Goal: Task Accomplishment & Management: Manage account settings

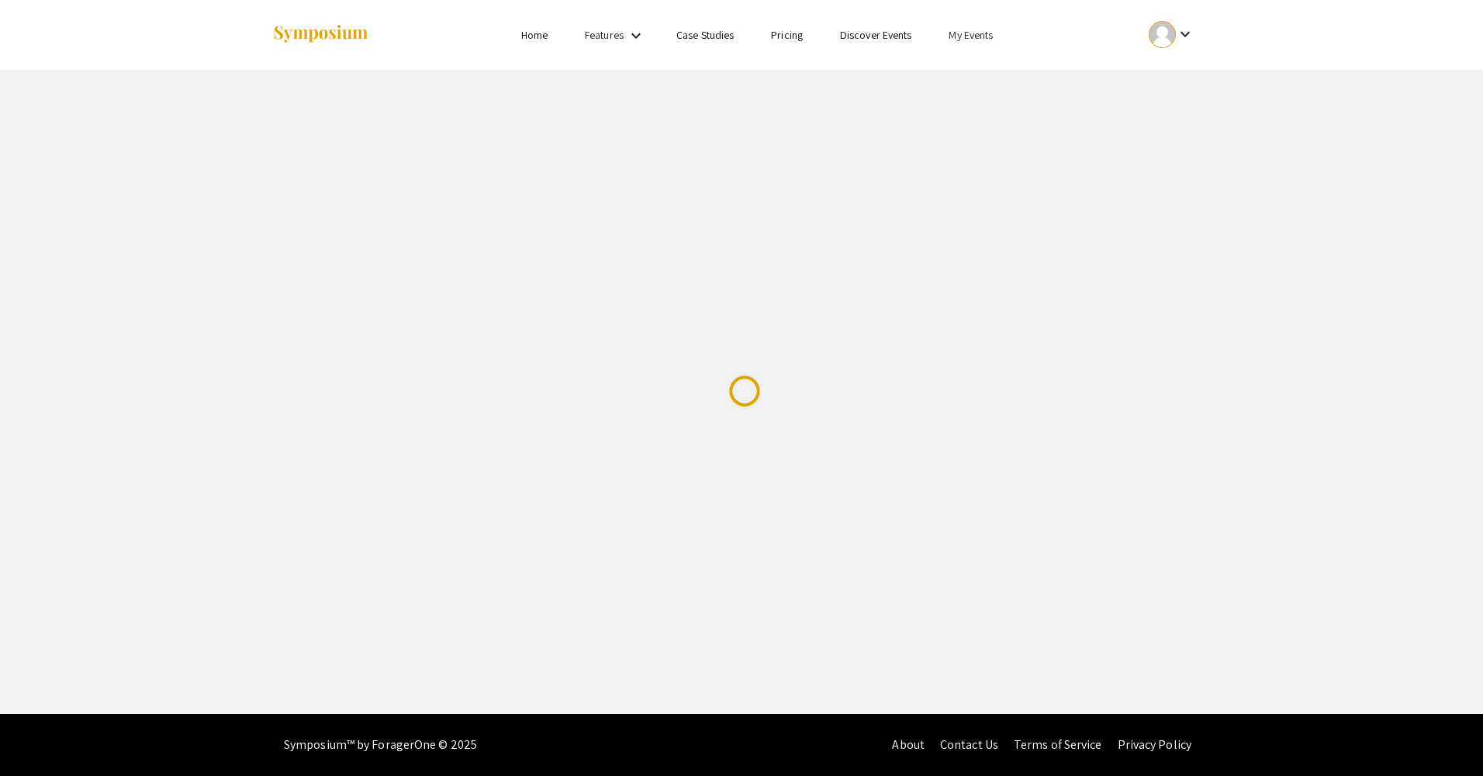
click at [1163, 33] on div at bounding box center [1162, 34] width 27 height 27
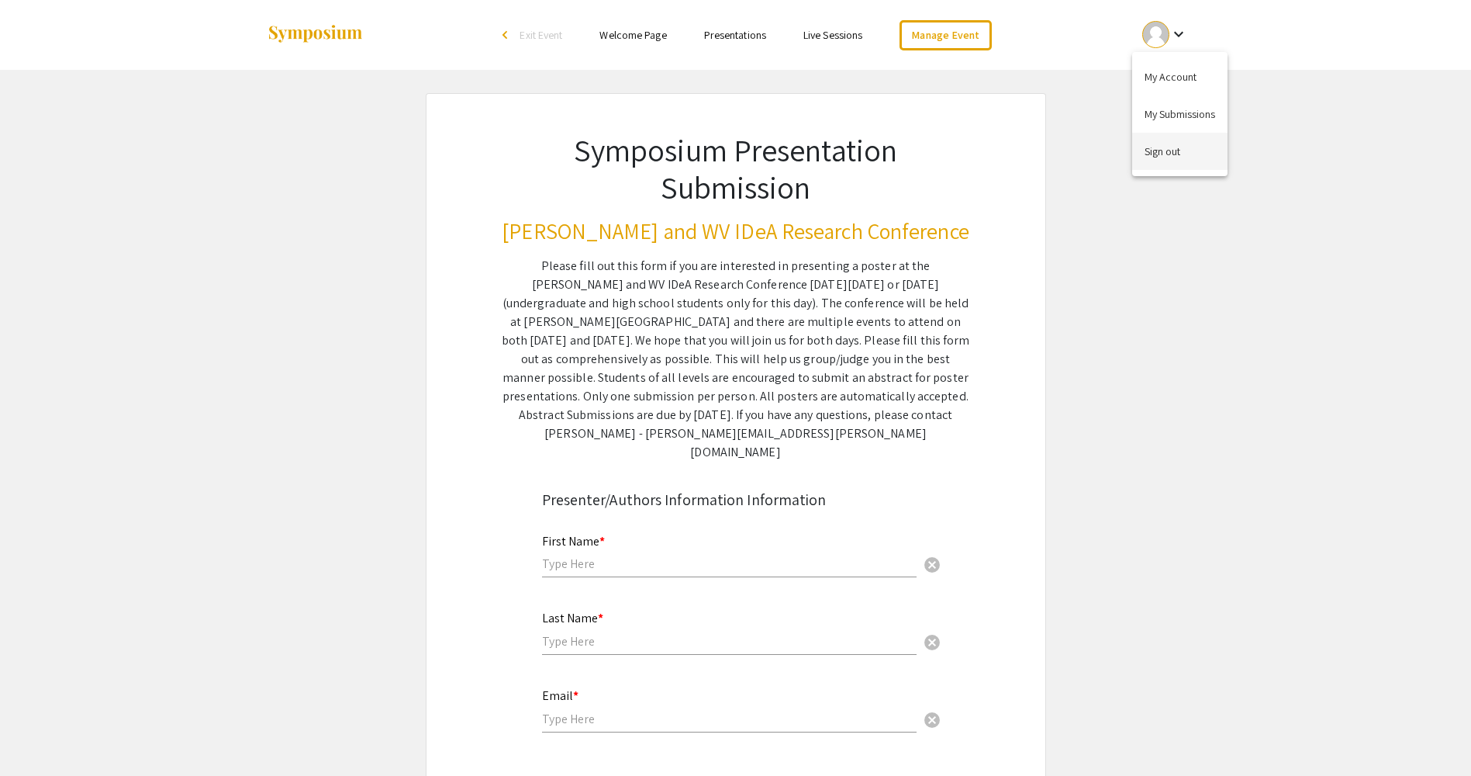
click at [1157, 156] on button "Sign out" at bounding box center [1179, 151] width 95 height 37
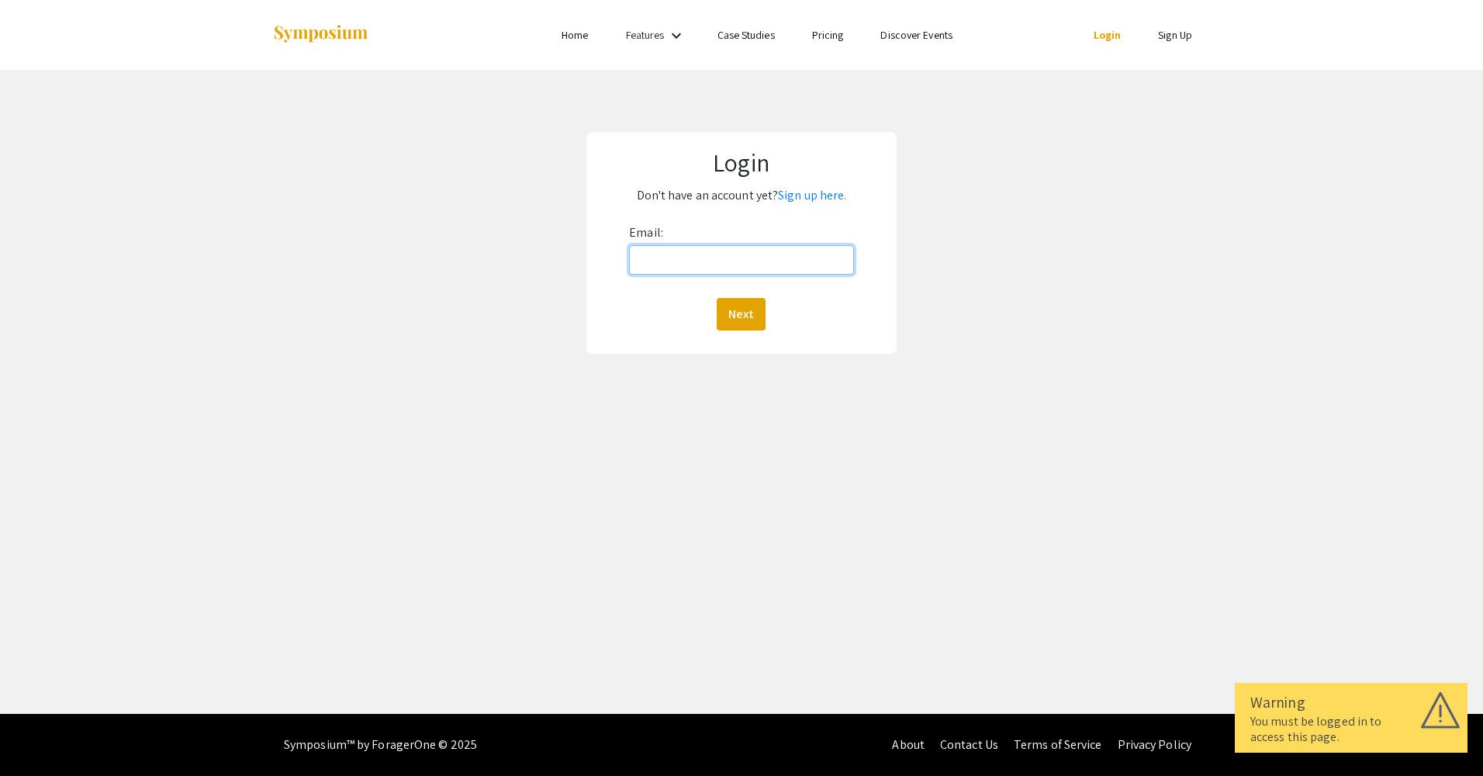
click at [667, 260] on input "Email:" at bounding box center [741, 259] width 224 height 29
type input "mallory.weaver@hsc.wvu.edu"
click at [766, 313] on div "Next" at bounding box center [741, 314] width 224 height 33
click at [735, 308] on button "Next" at bounding box center [741, 314] width 49 height 33
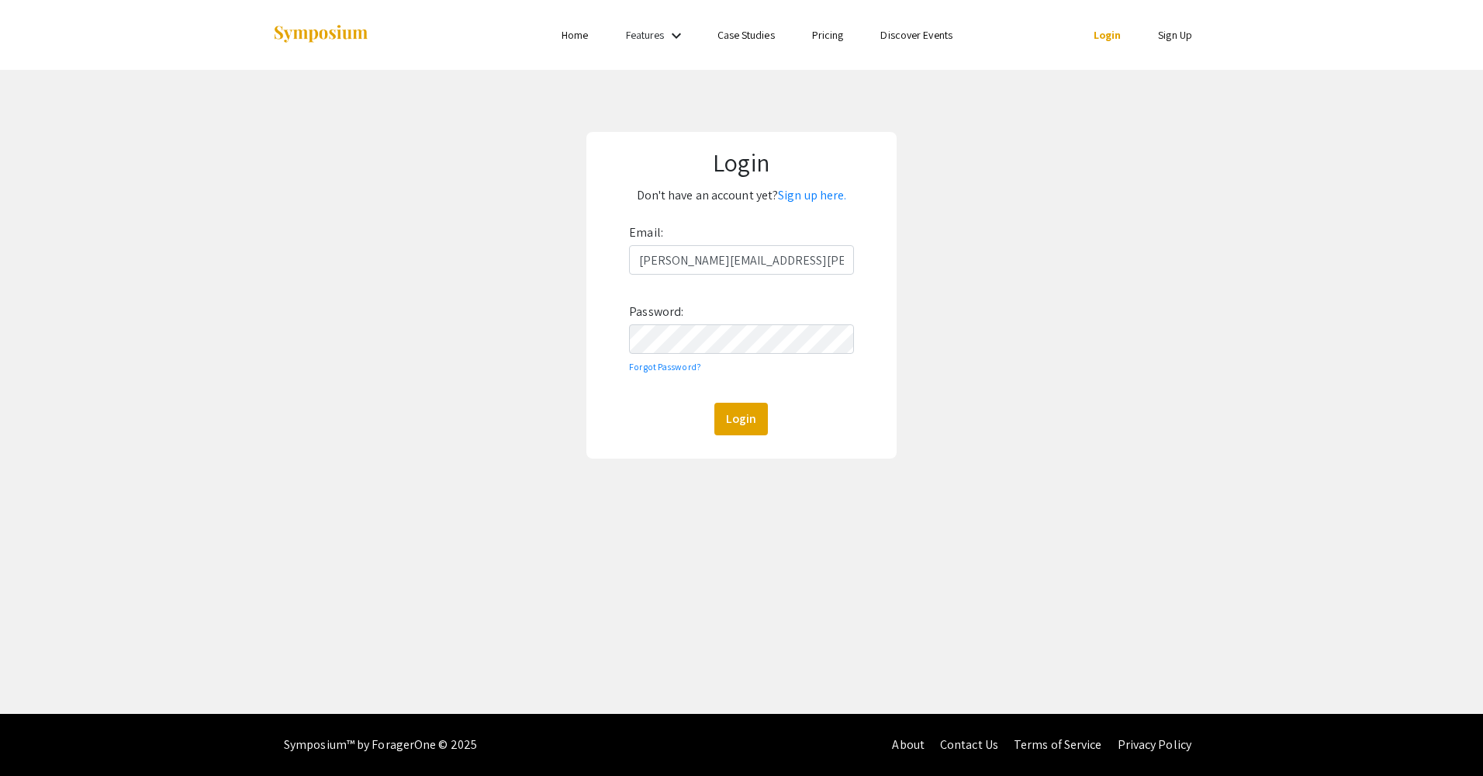
click at [745, 323] on div "Email: mallory.weaver@hsc.wvu.edu Password: Forgot Password? Login" at bounding box center [741, 327] width 224 height 215
click at [714, 403] on button "Login" at bounding box center [741, 419] width 54 height 33
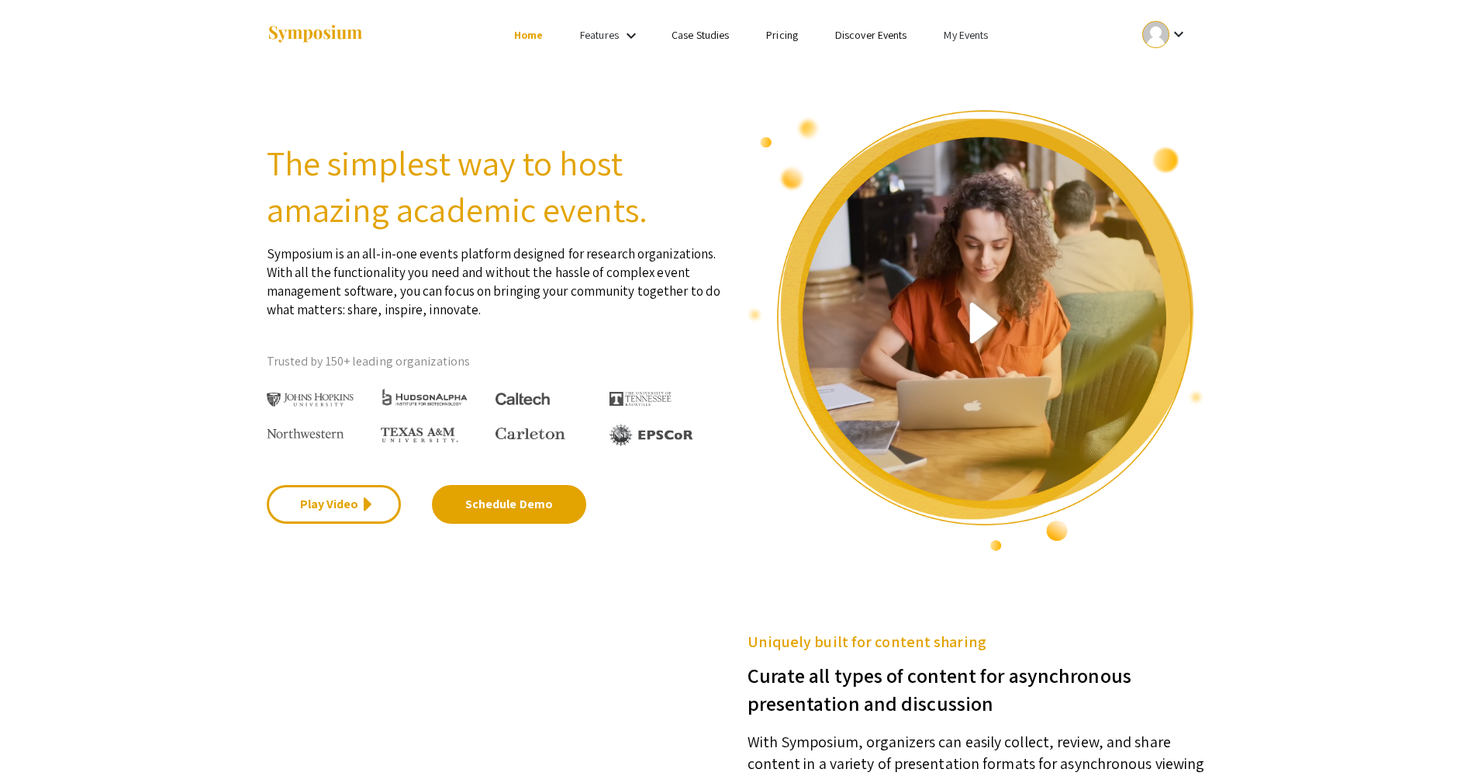
click at [977, 37] on link "My Events" at bounding box center [966, 35] width 44 height 14
click at [963, 57] on button "Events I've organized" at bounding box center [991, 68] width 133 height 37
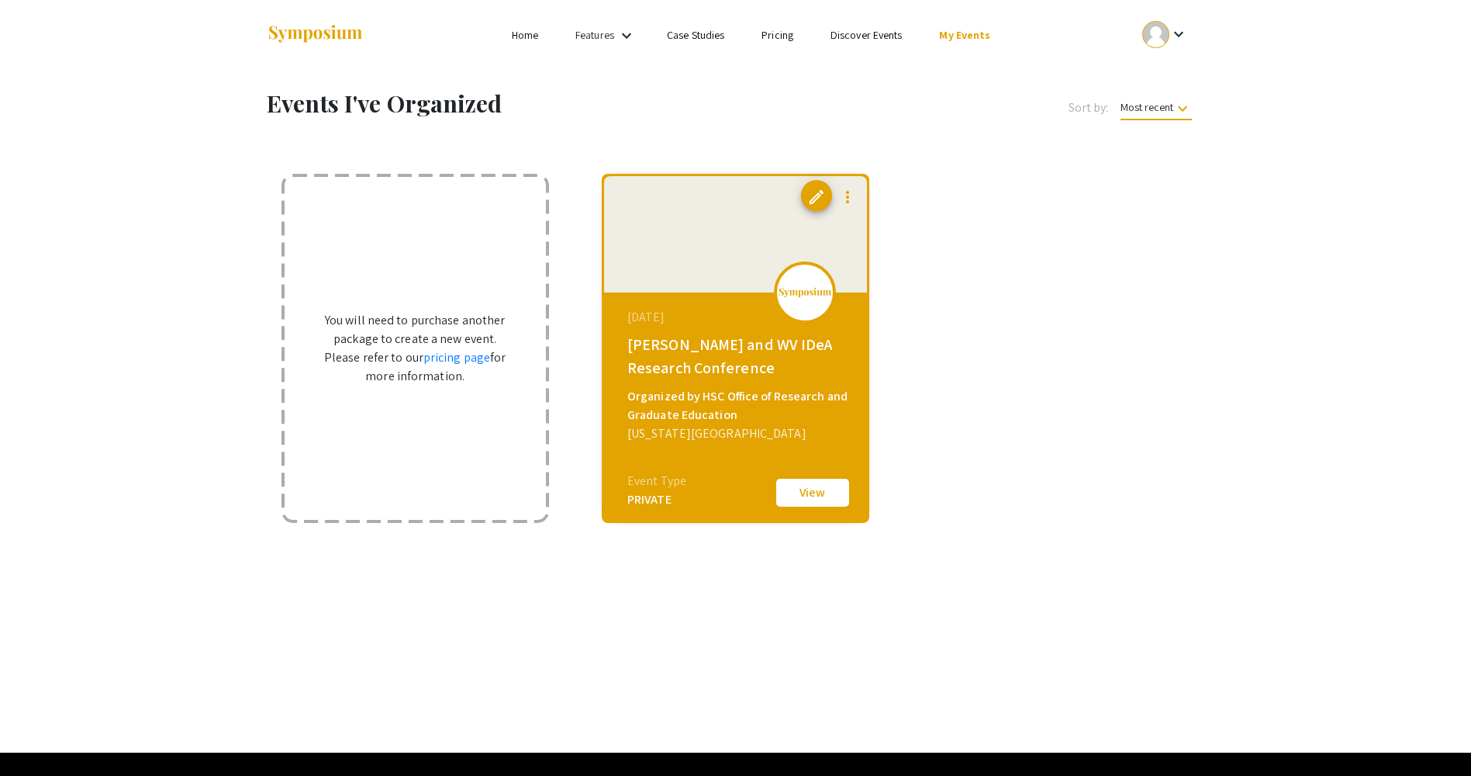
click at [783, 305] on div at bounding box center [805, 292] width 62 height 62
click at [751, 436] on div "West Virginia University" at bounding box center [738, 433] width 220 height 19
click at [808, 500] on button "View" at bounding box center [813, 492] width 78 height 33
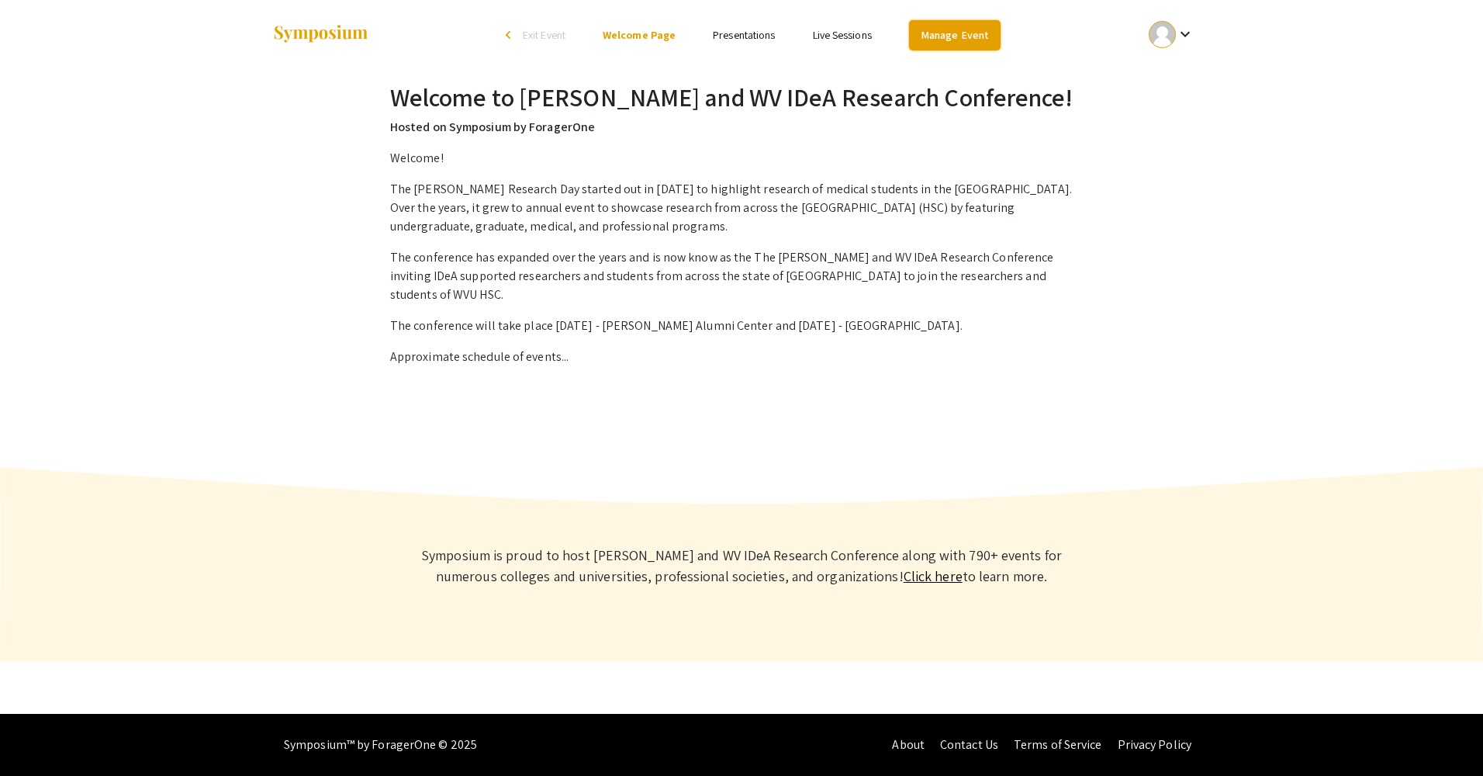
click at [939, 44] on link "Manage Event" at bounding box center [955, 35] width 92 height 30
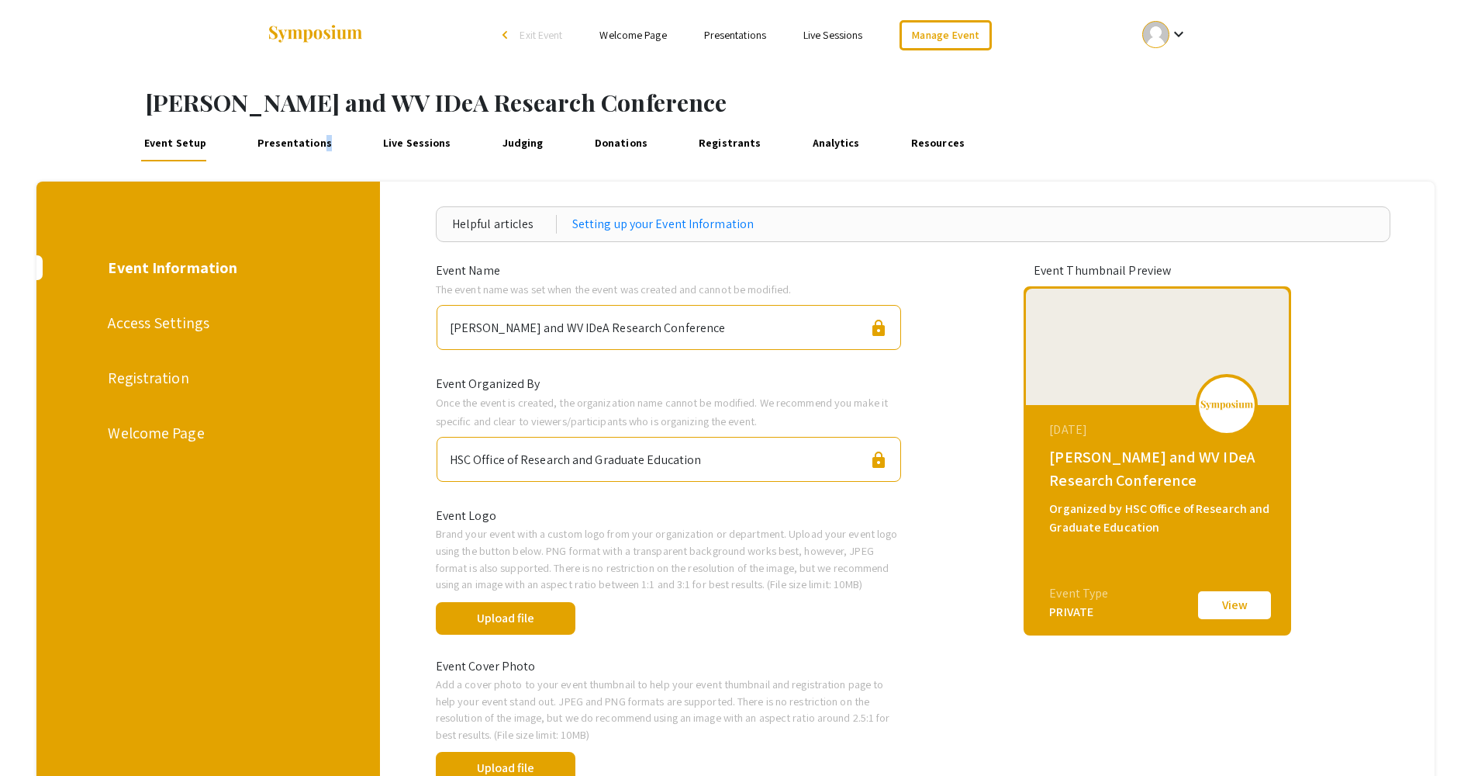
click at [312, 140] on link "Presentations" at bounding box center [294, 142] width 81 height 37
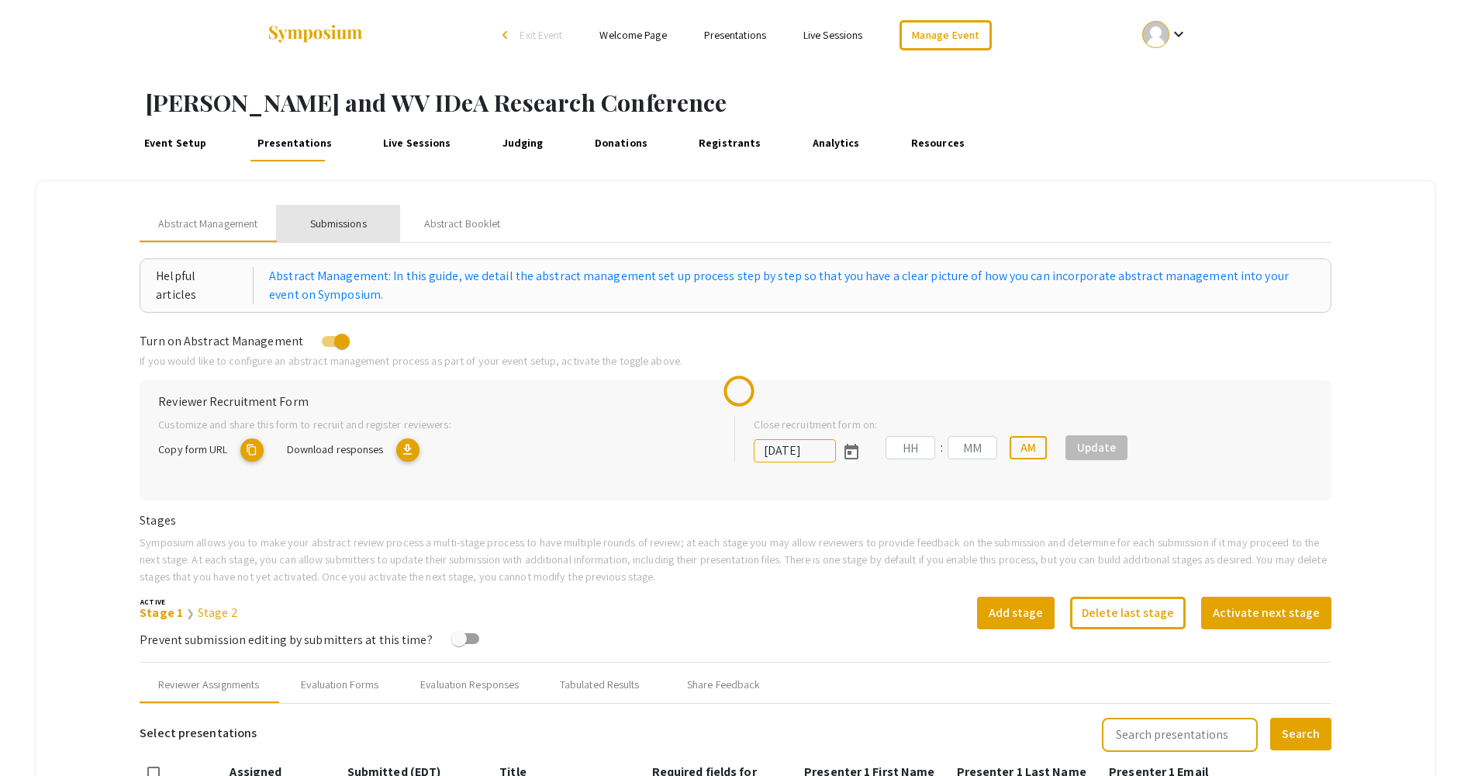
drag, startPoint x: 312, startPoint y: 140, endPoint x: 336, endPoint y: 220, distance: 83.4
click at [336, 220] on div "Submissions" at bounding box center [338, 224] width 57 height 16
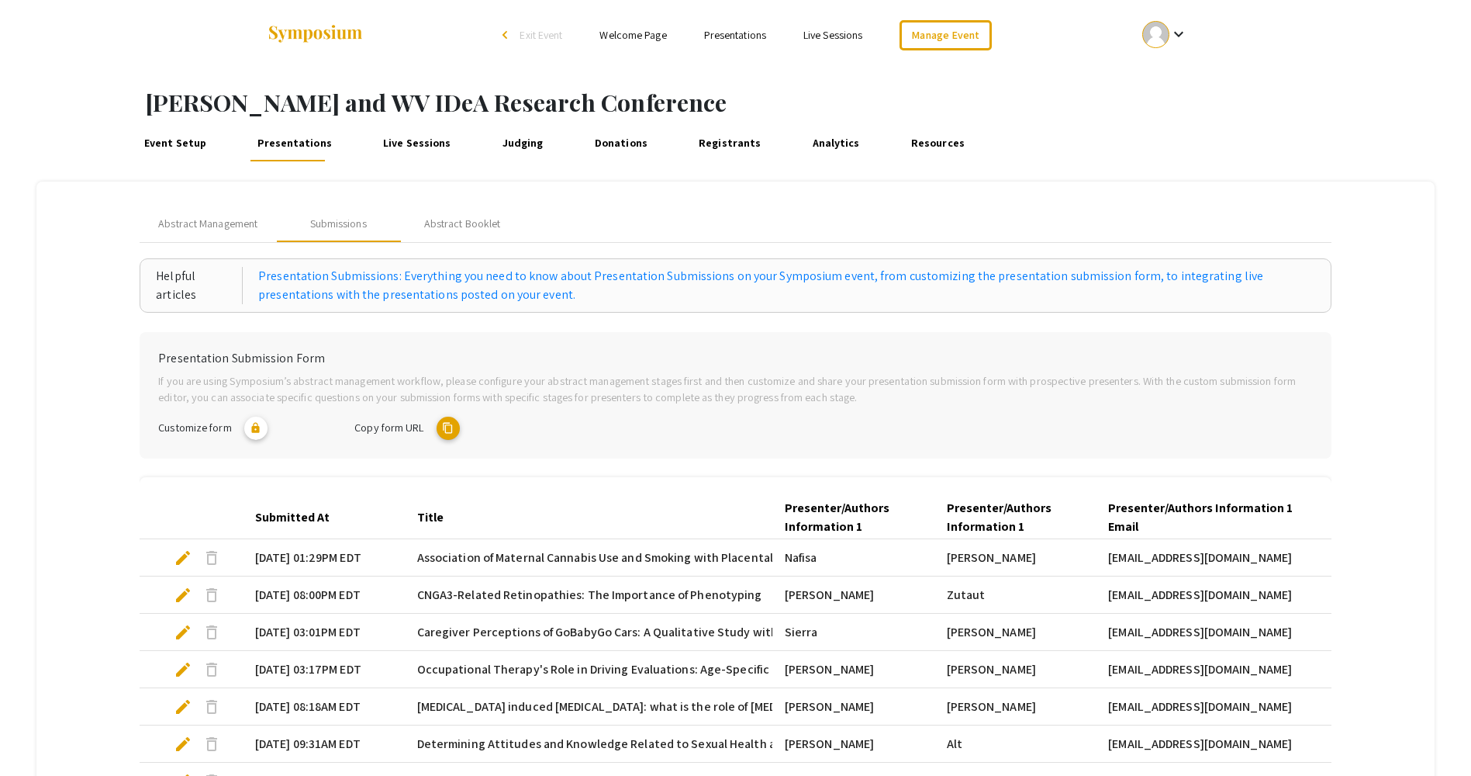
click at [445, 427] on mat-icon "content_copy" at bounding box center [448, 428] width 23 height 23
